Goal: Task Accomplishment & Management: Complete application form

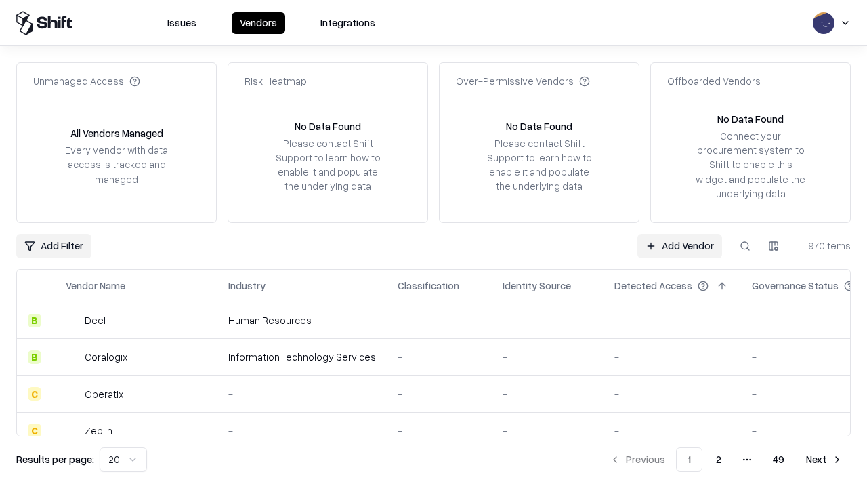
click at [680, 245] on link "Add Vendor" at bounding box center [680, 246] width 85 height 24
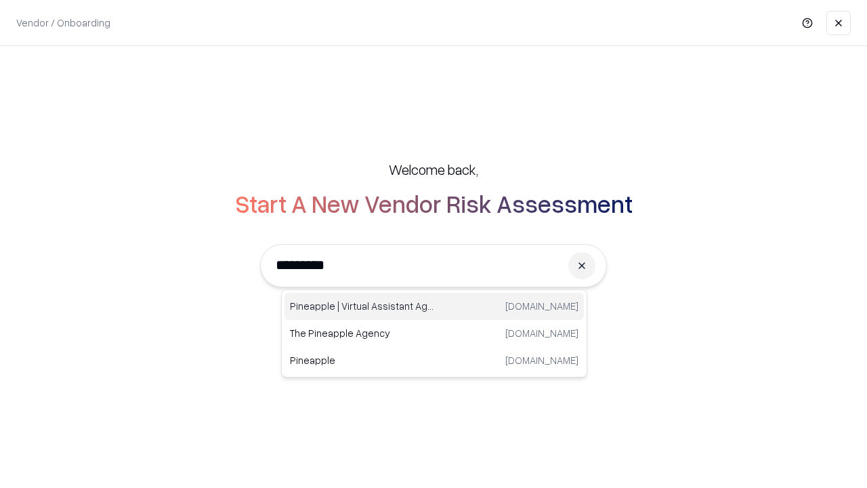
click at [434, 306] on div "Pineapple | Virtual Assistant Agency [DOMAIN_NAME]" at bounding box center [435, 306] width 300 height 27
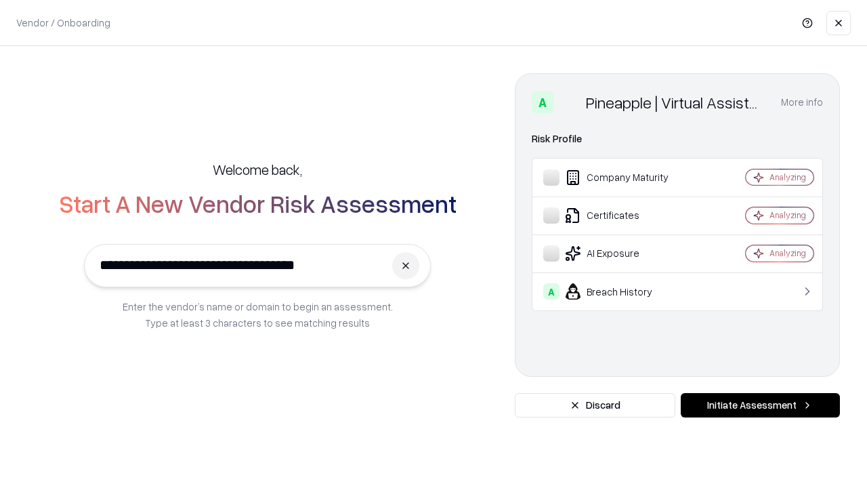
type input "**********"
click at [760, 405] on button "Initiate Assessment" at bounding box center [760, 405] width 159 height 24
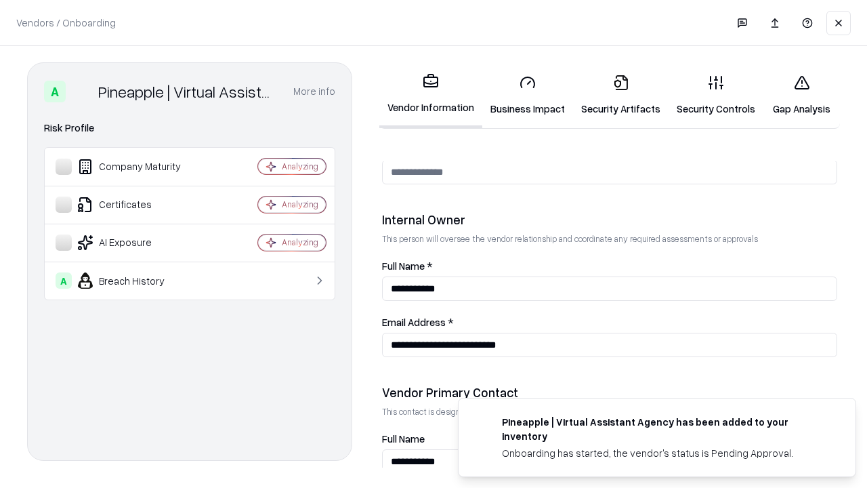
scroll to position [702, 0]
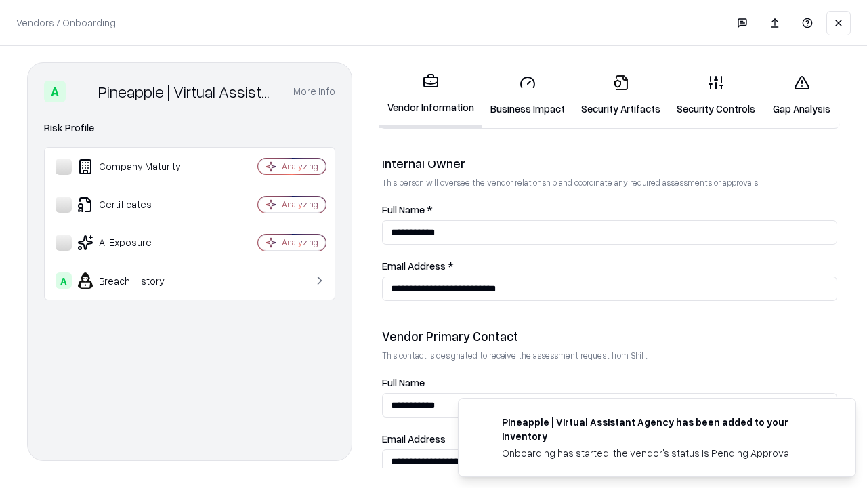
click at [528, 95] on link "Business Impact" at bounding box center [527, 95] width 91 height 63
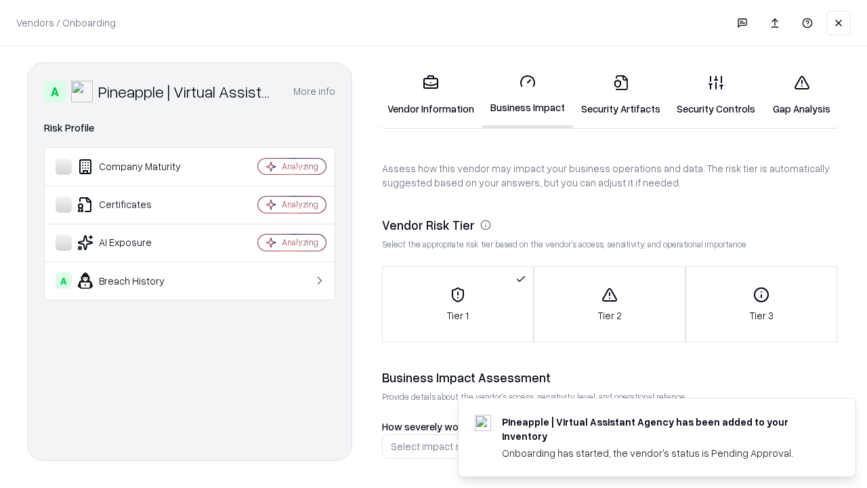
click at [621, 95] on link "Security Artifacts" at bounding box center [621, 95] width 96 height 63
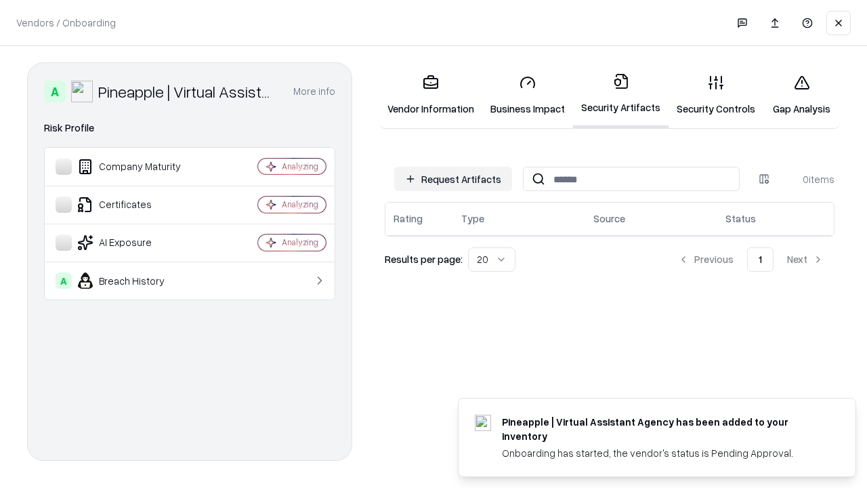
click at [453, 179] on button "Request Artifacts" at bounding box center [453, 179] width 118 height 24
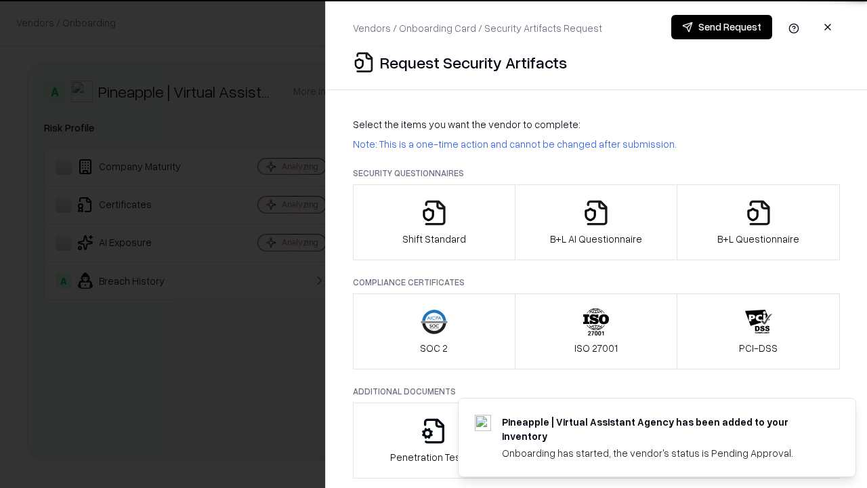
click at [434, 222] on icon "button" at bounding box center [434, 212] width 27 height 27
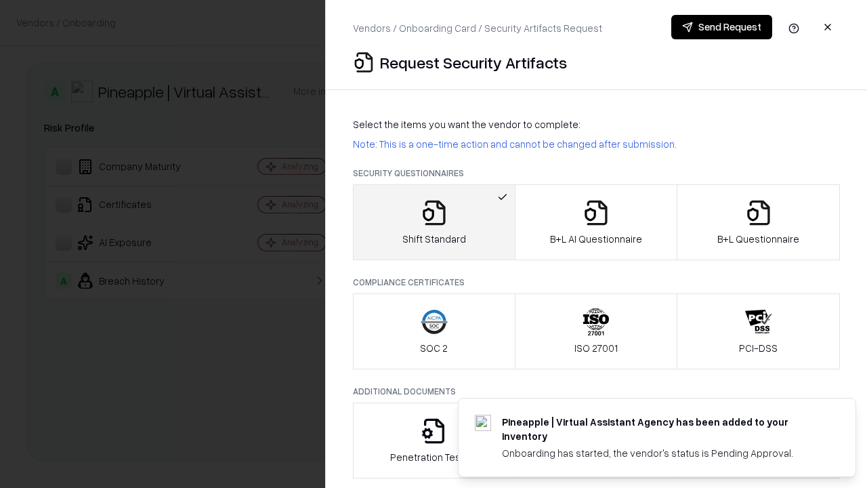
click at [722, 27] on button "Send Request" at bounding box center [722, 27] width 101 height 24
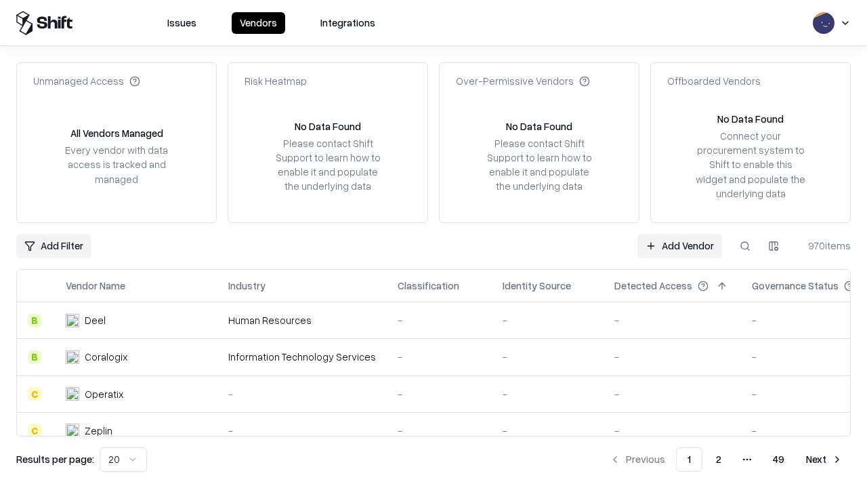
click at [745, 245] on button at bounding box center [745, 246] width 24 height 24
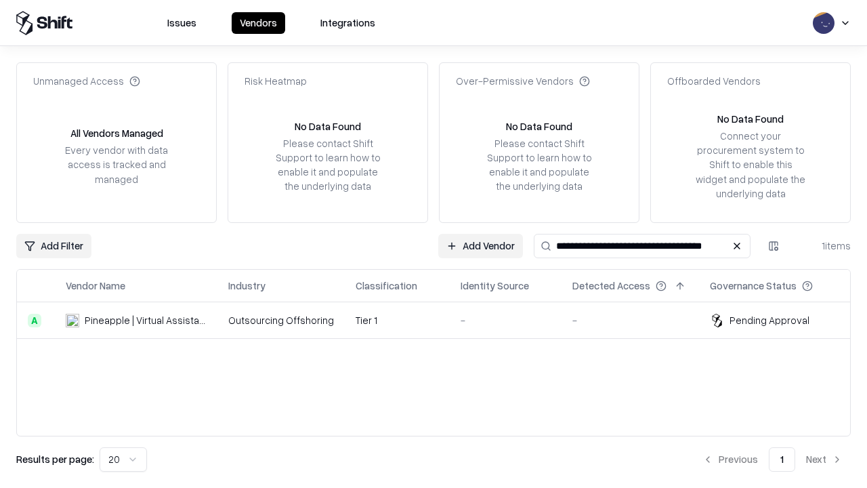
type input "**********"
click at [442, 320] on td "Tier 1" at bounding box center [397, 320] width 105 height 37
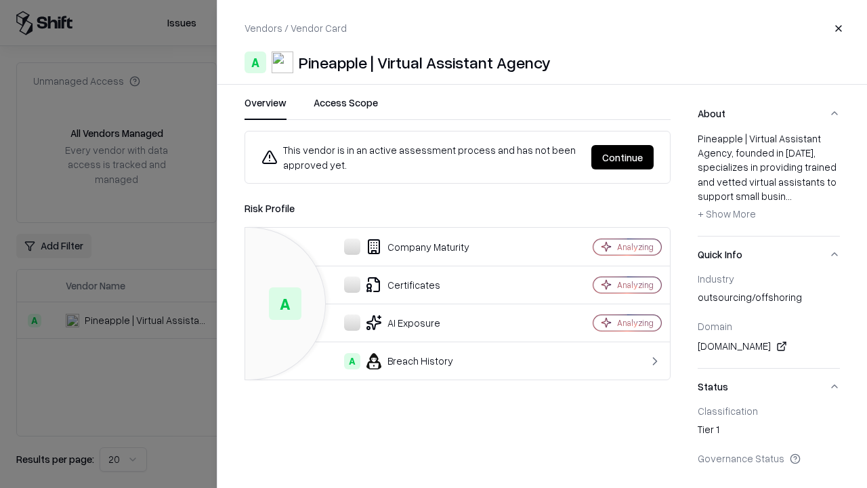
click at [623, 157] on button "Continue" at bounding box center [623, 157] width 62 height 24
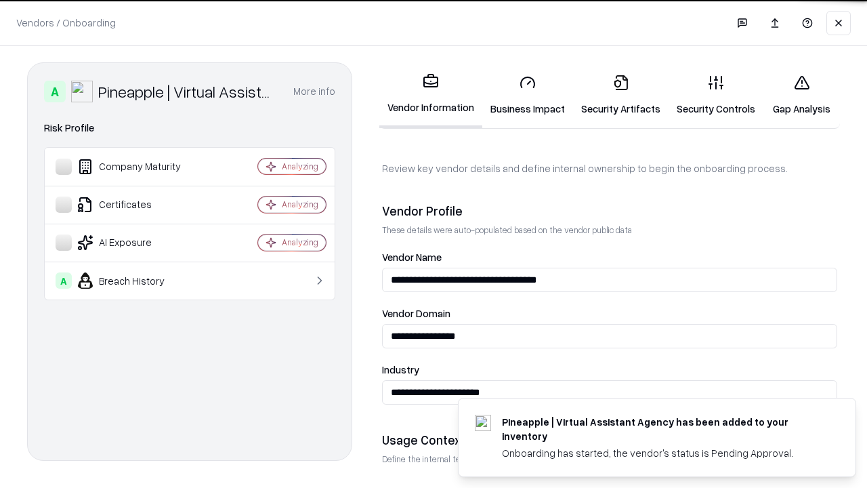
click at [621, 95] on link "Security Artifacts" at bounding box center [621, 95] width 96 height 63
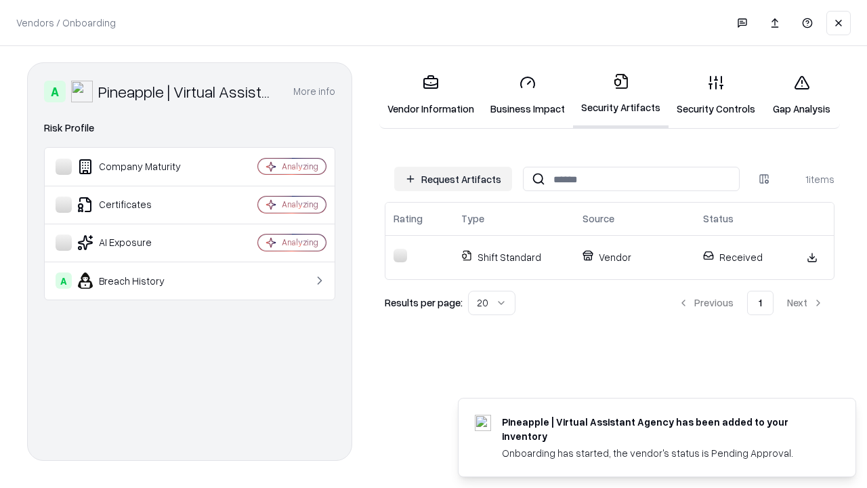
click at [716, 95] on link "Security Controls" at bounding box center [716, 95] width 95 height 63
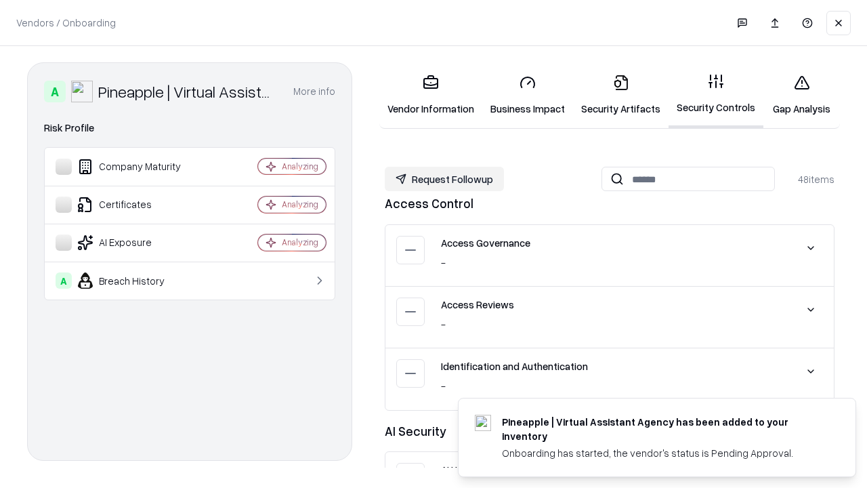
click at [445, 178] on button "Request Followup" at bounding box center [444, 179] width 119 height 24
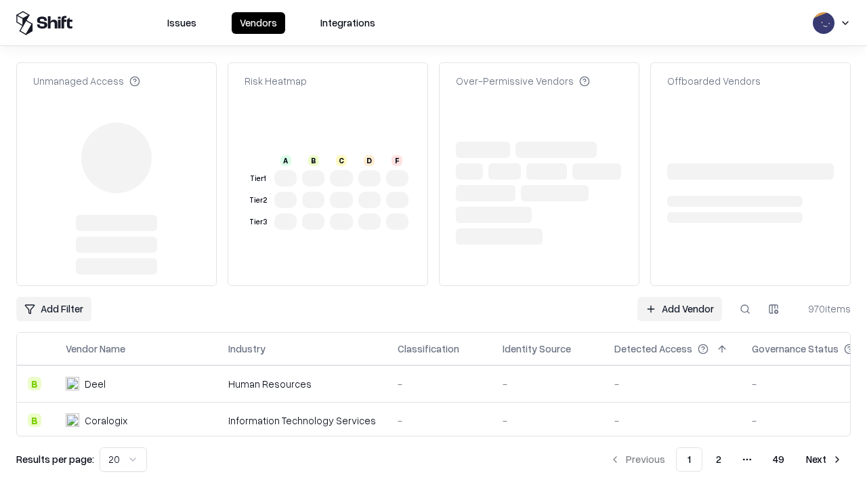
click at [680, 297] on link "Add Vendor" at bounding box center [680, 309] width 85 height 24
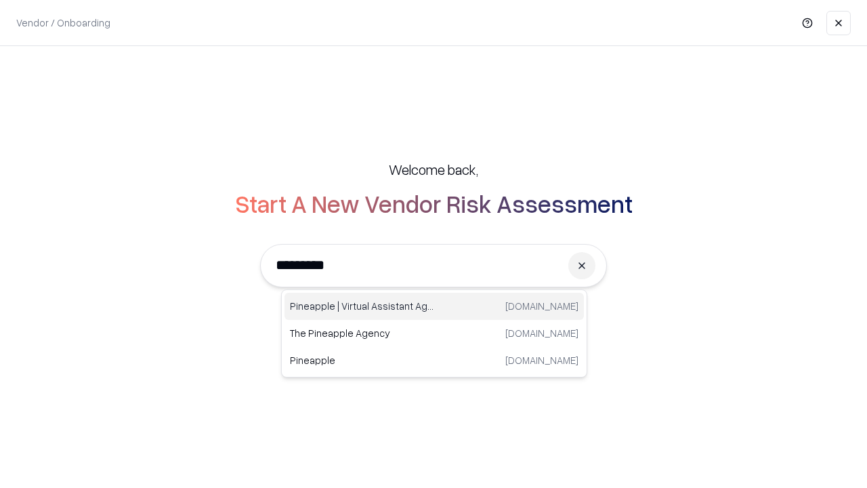
click at [434, 306] on div "Pineapple | Virtual Assistant Agency [DOMAIN_NAME]" at bounding box center [435, 306] width 300 height 27
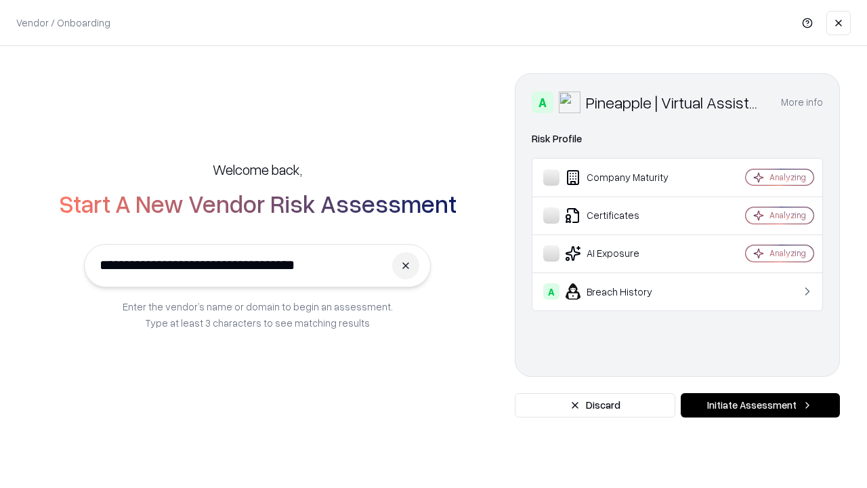
type input "**********"
click at [760, 405] on button "Initiate Assessment" at bounding box center [760, 405] width 159 height 24
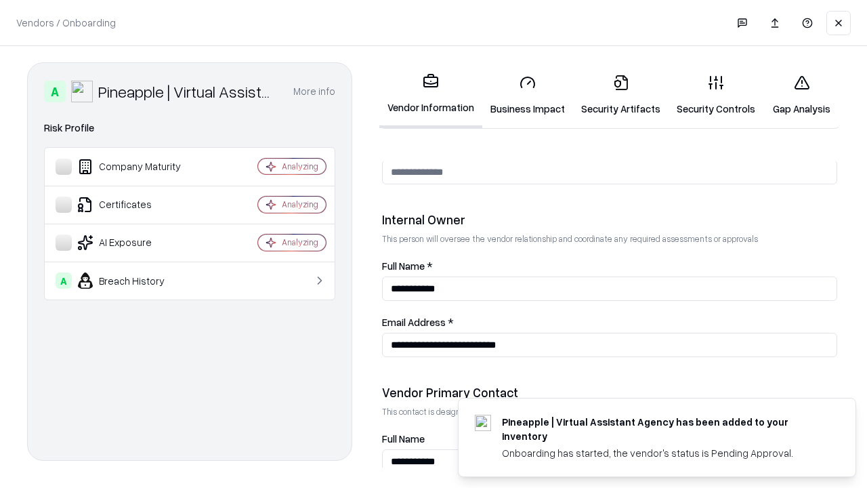
scroll to position [702, 0]
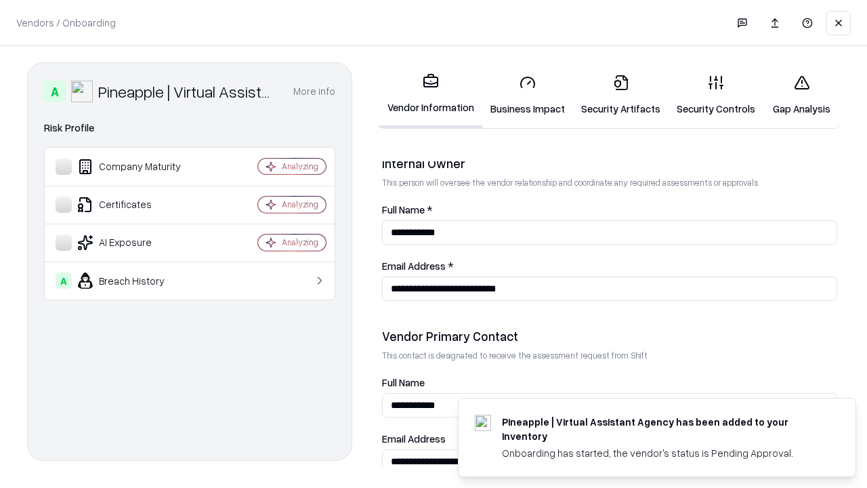
click at [802, 95] on link "Gap Analysis" at bounding box center [802, 95] width 77 height 63
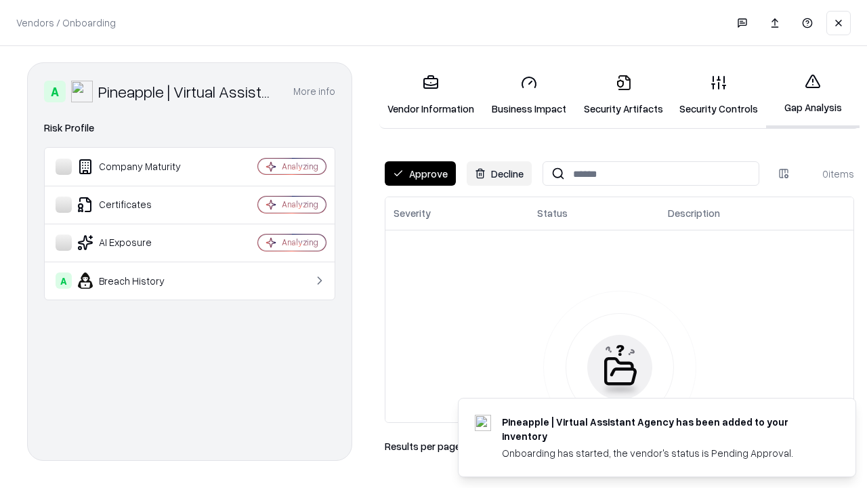
click at [420, 173] on button "Approve" at bounding box center [420, 173] width 71 height 24
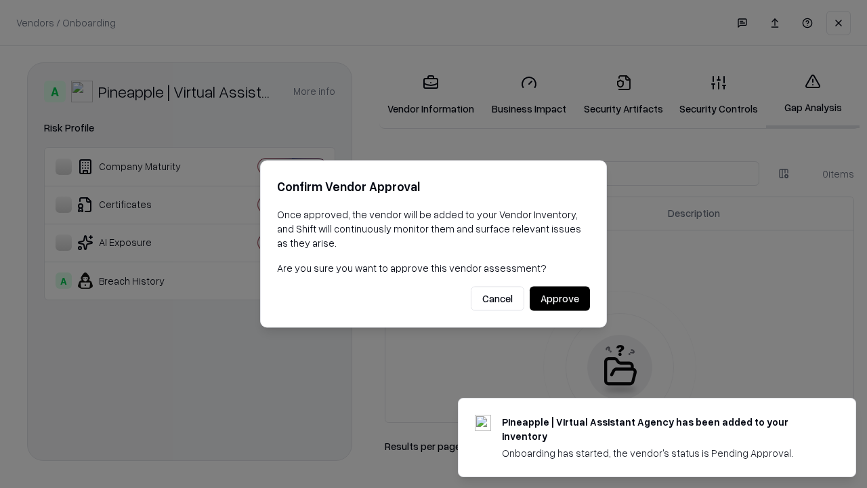
click at [560, 298] on button "Approve" at bounding box center [560, 299] width 60 height 24
